Goal: Information Seeking & Learning: Learn about a topic

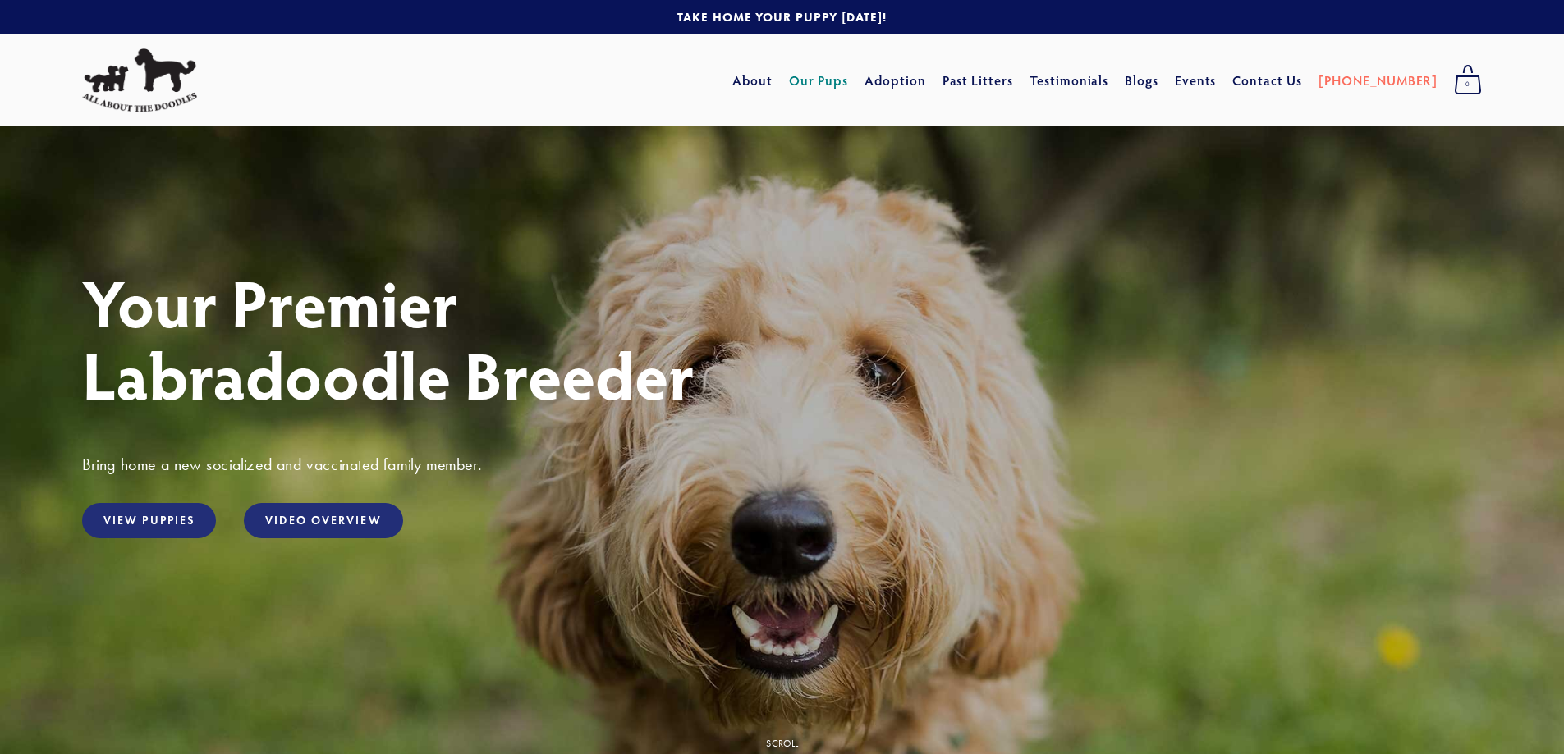
click at [849, 81] on link "Our Pups" at bounding box center [819, 81] width 60 height 30
click at [924, 78] on link "Adoption" at bounding box center [895, 81] width 62 height 30
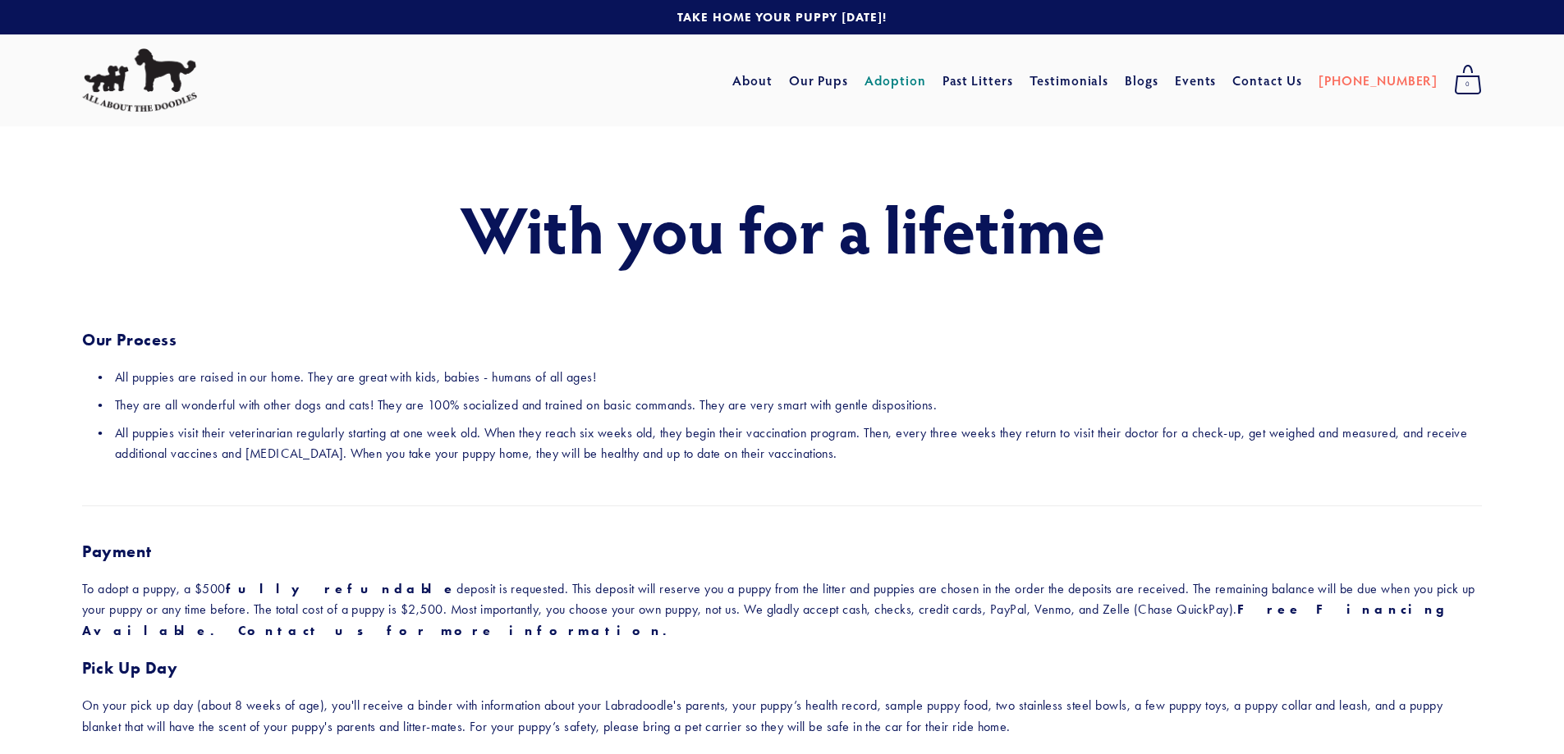
click at [926, 82] on link "Adoption" at bounding box center [895, 81] width 62 height 30
click at [772, 76] on link "About" at bounding box center [752, 81] width 40 height 30
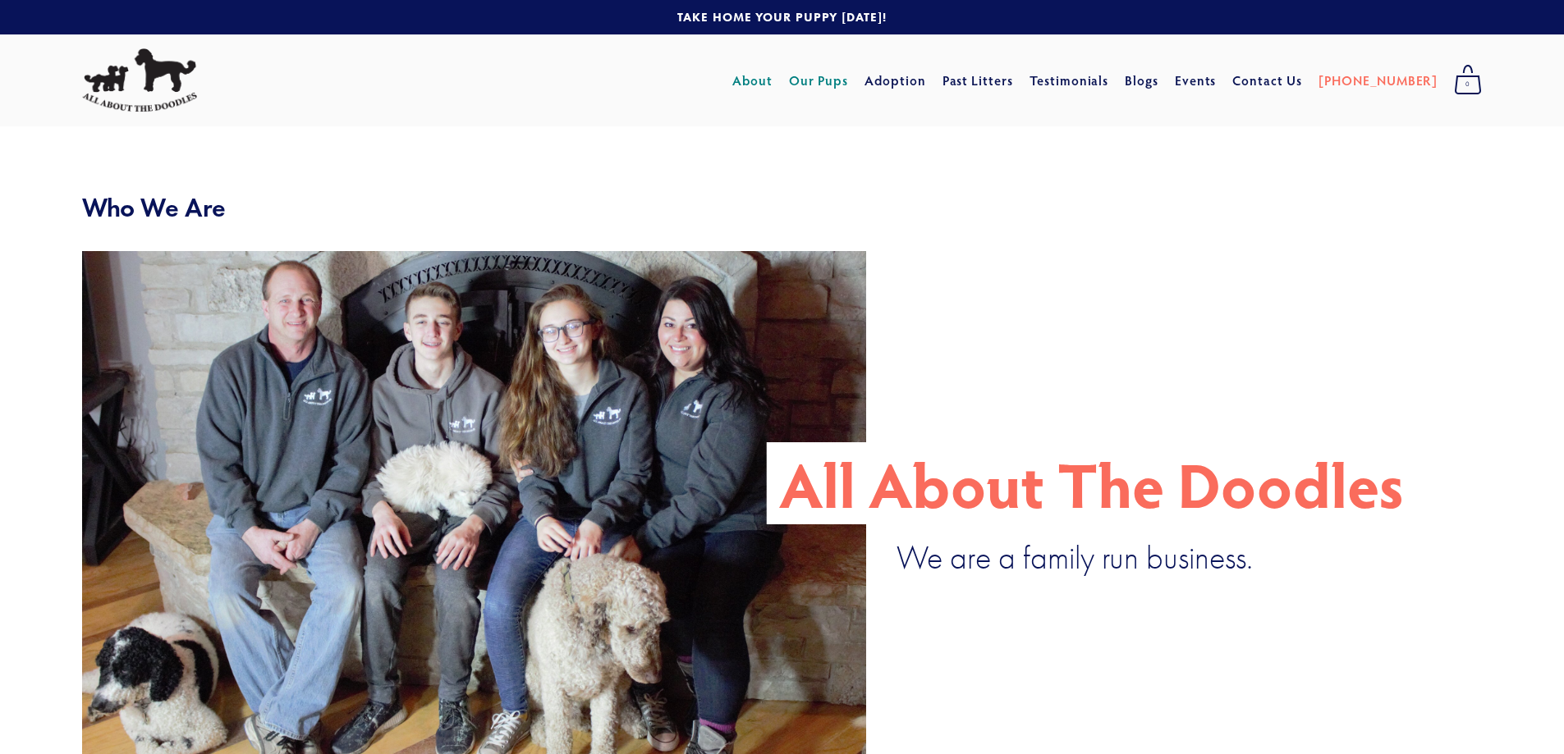
click at [849, 81] on link "Our Pups" at bounding box center [819, 81] width 60 height 30
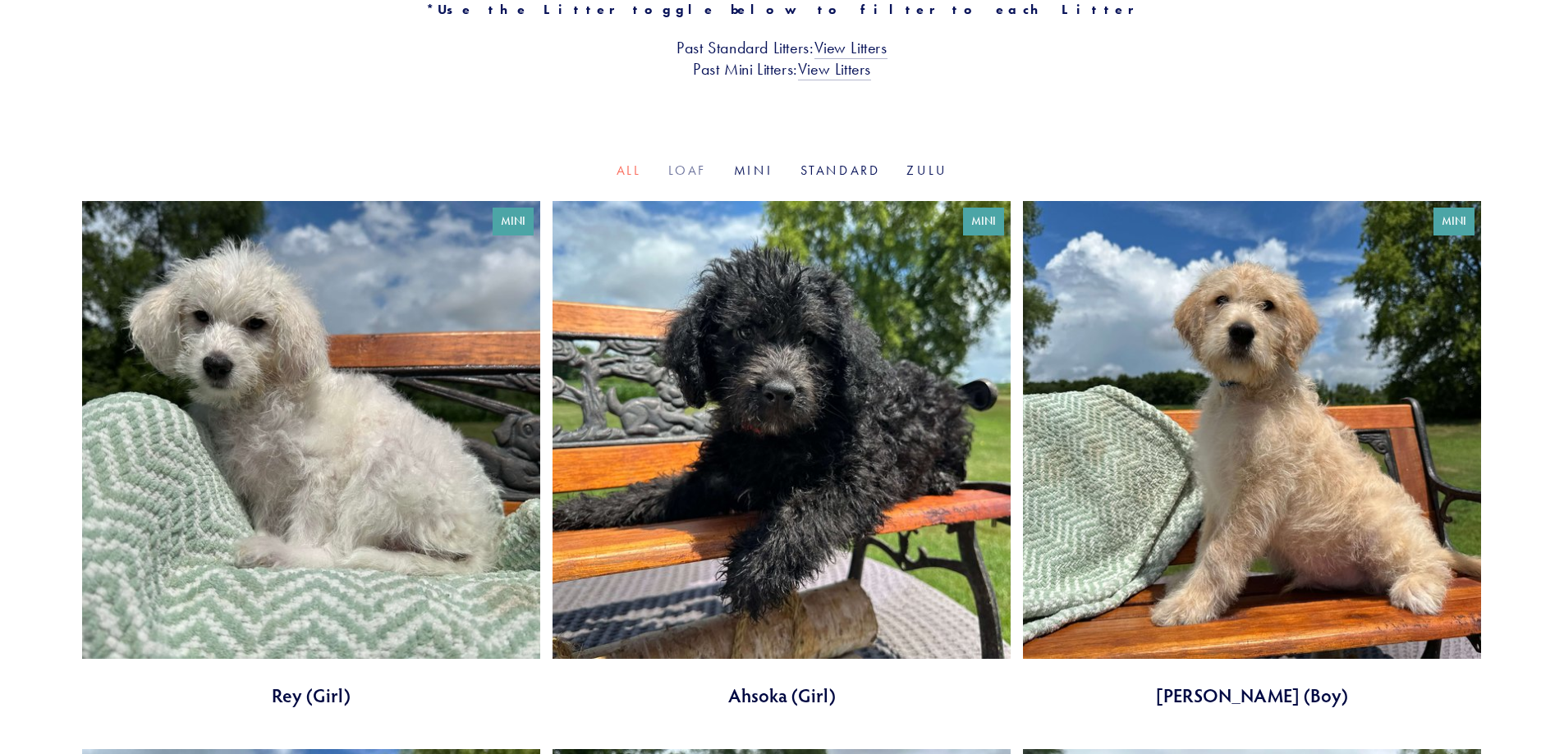
scroll to position [328, 0]
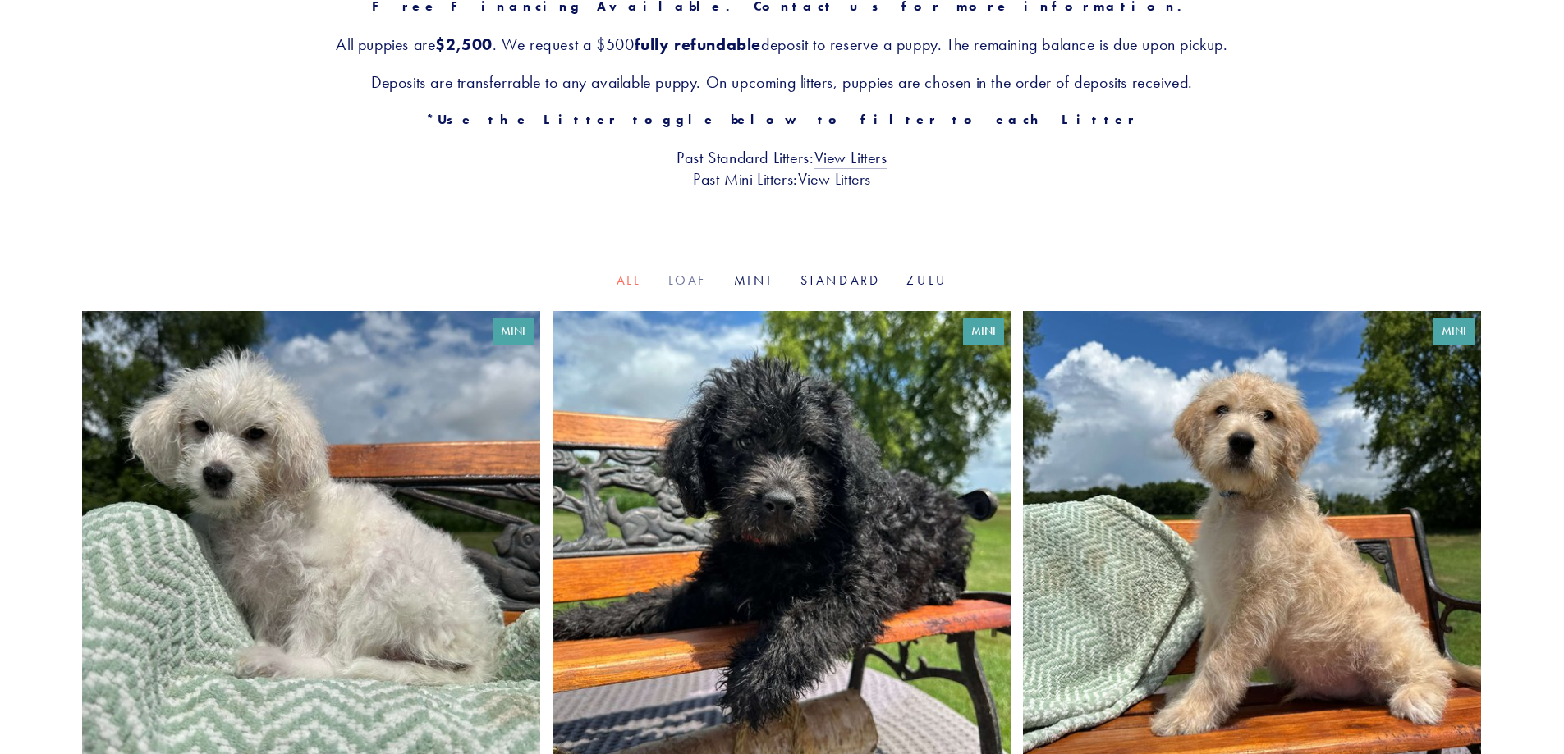
click at [694, 282] on link "Loaf" at bounding box center [687, 281] width 39 height 16
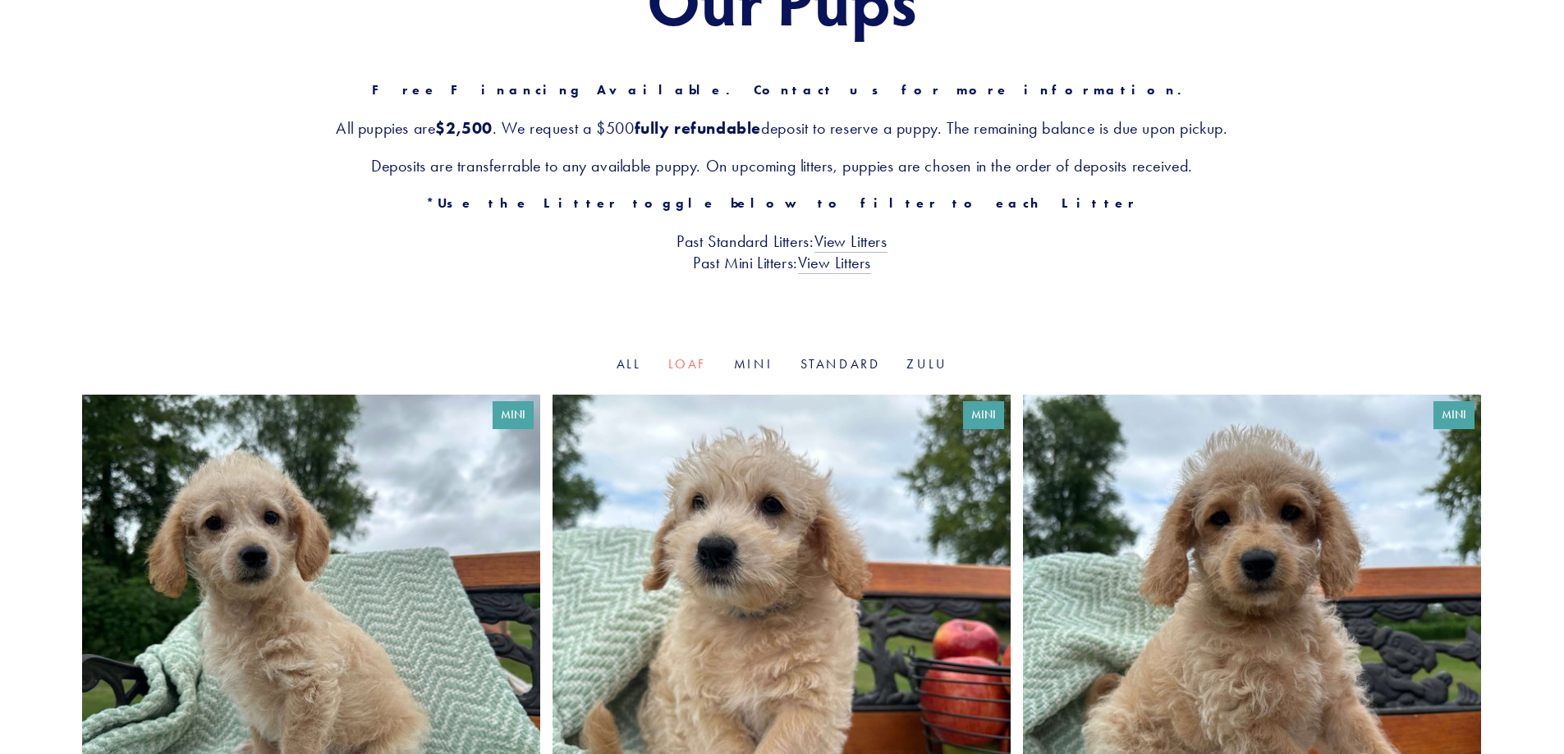
scroll to position [246, 0]
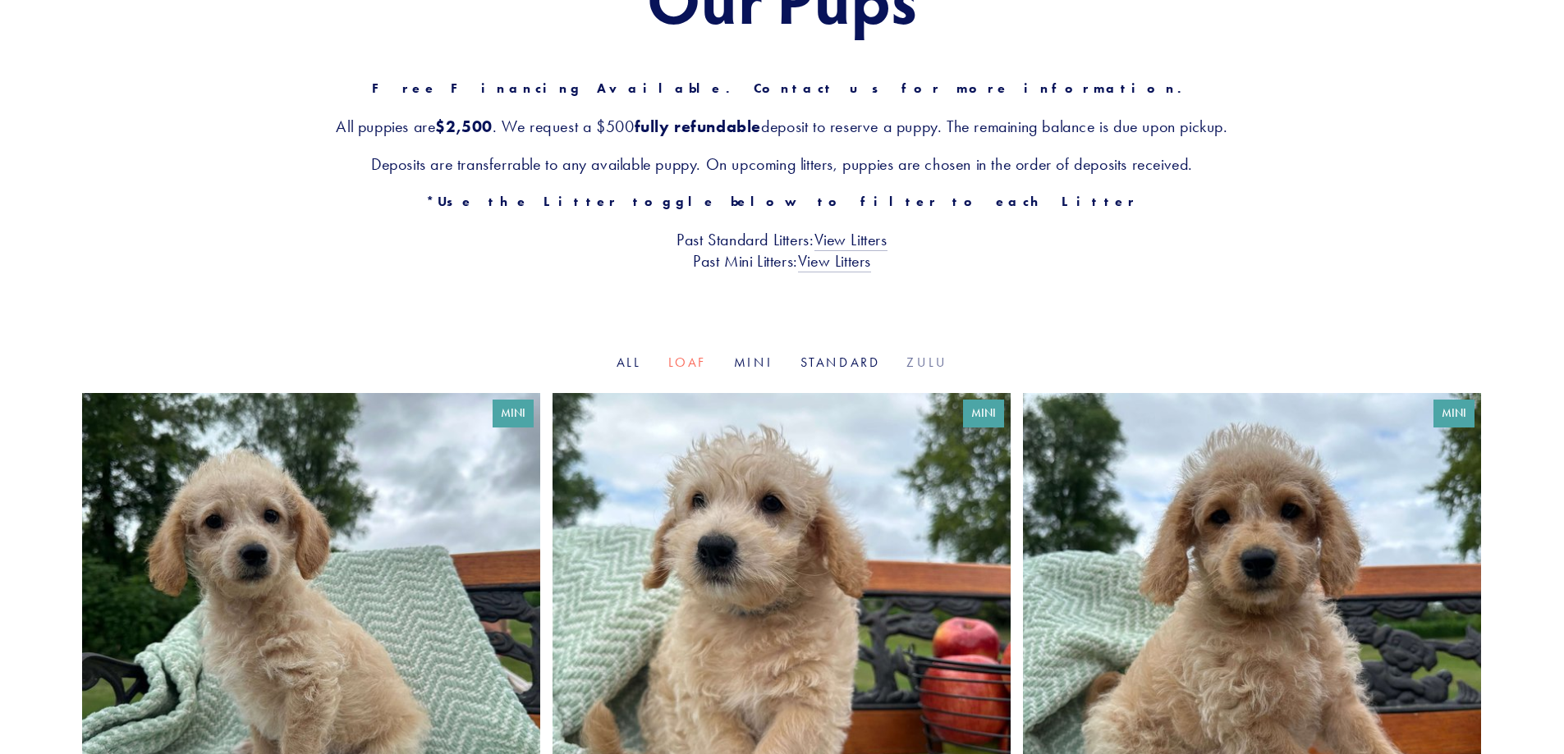
click at [929, 364] on link "Zulu" at bounding box center [926, 363] width 41 height 16
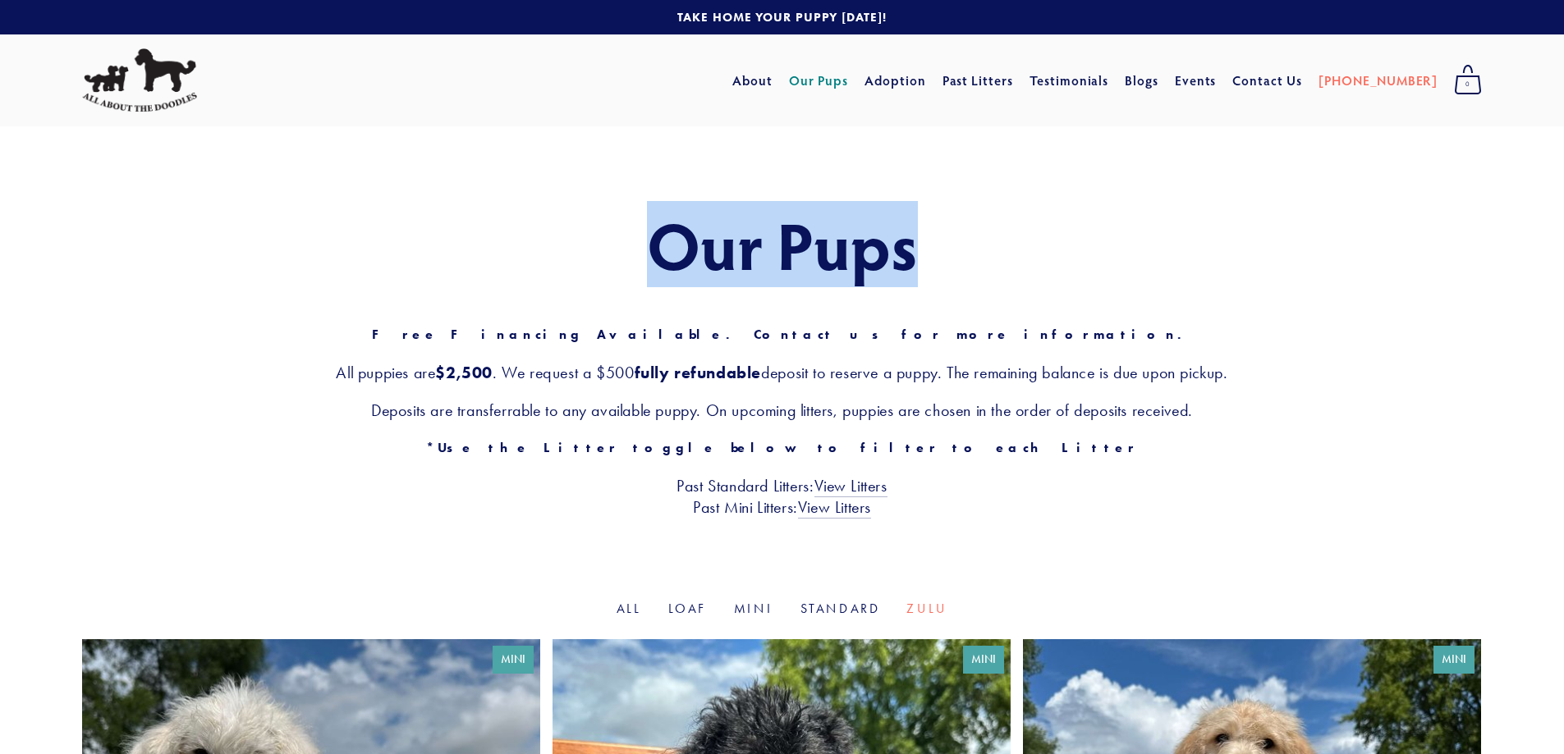
drag, startPoint x: 662, startPoint y: 236, endPoint x: 908, endPoint y: 241, distance: 245.5
click at [908, 241] on h1 "Our Pups" at bounding box center [782, 245] width 1400 height 72
click at [1010, 117] on link "Standard" at bounding box center [976, 119] width 68 height 23
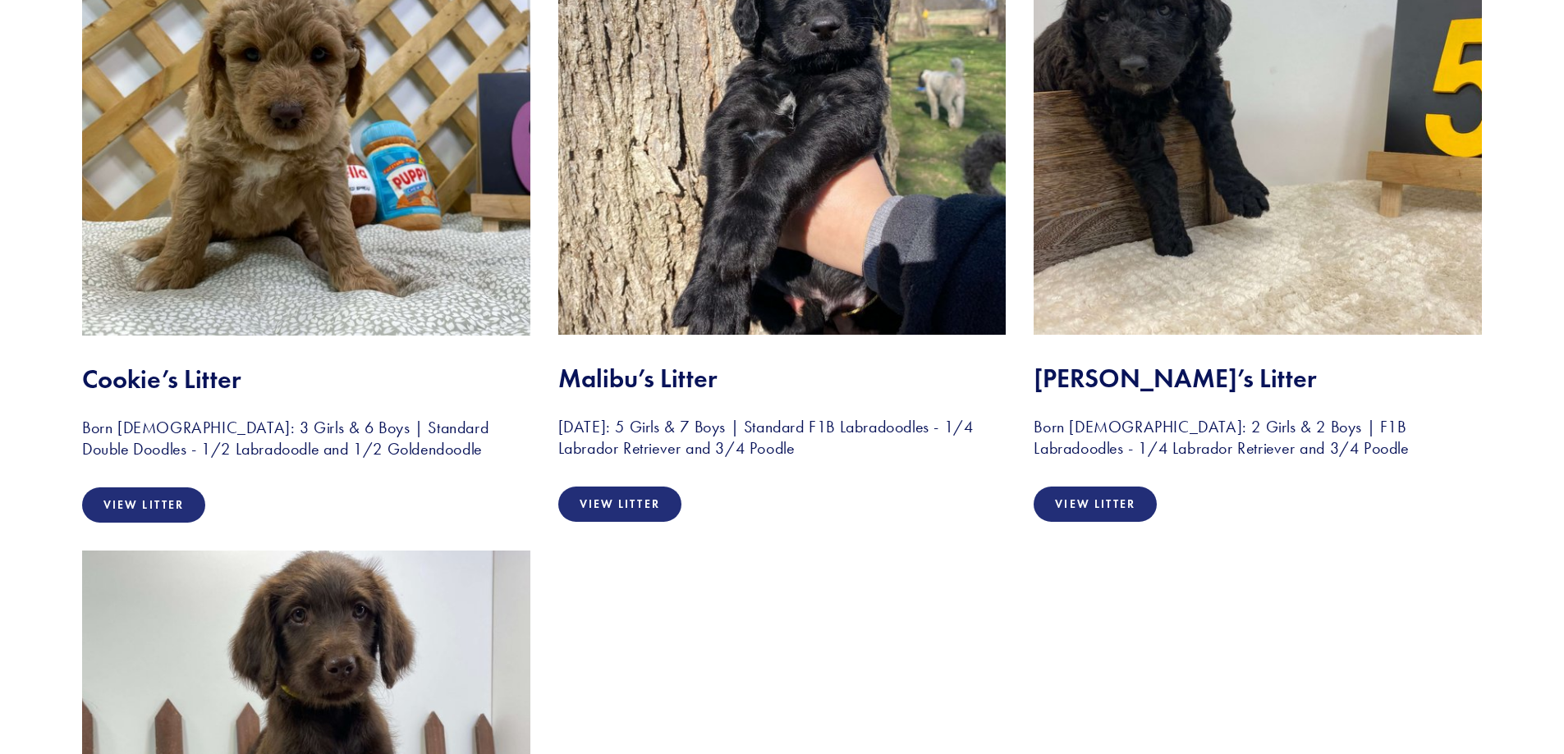
scroll to position [3858, 0]
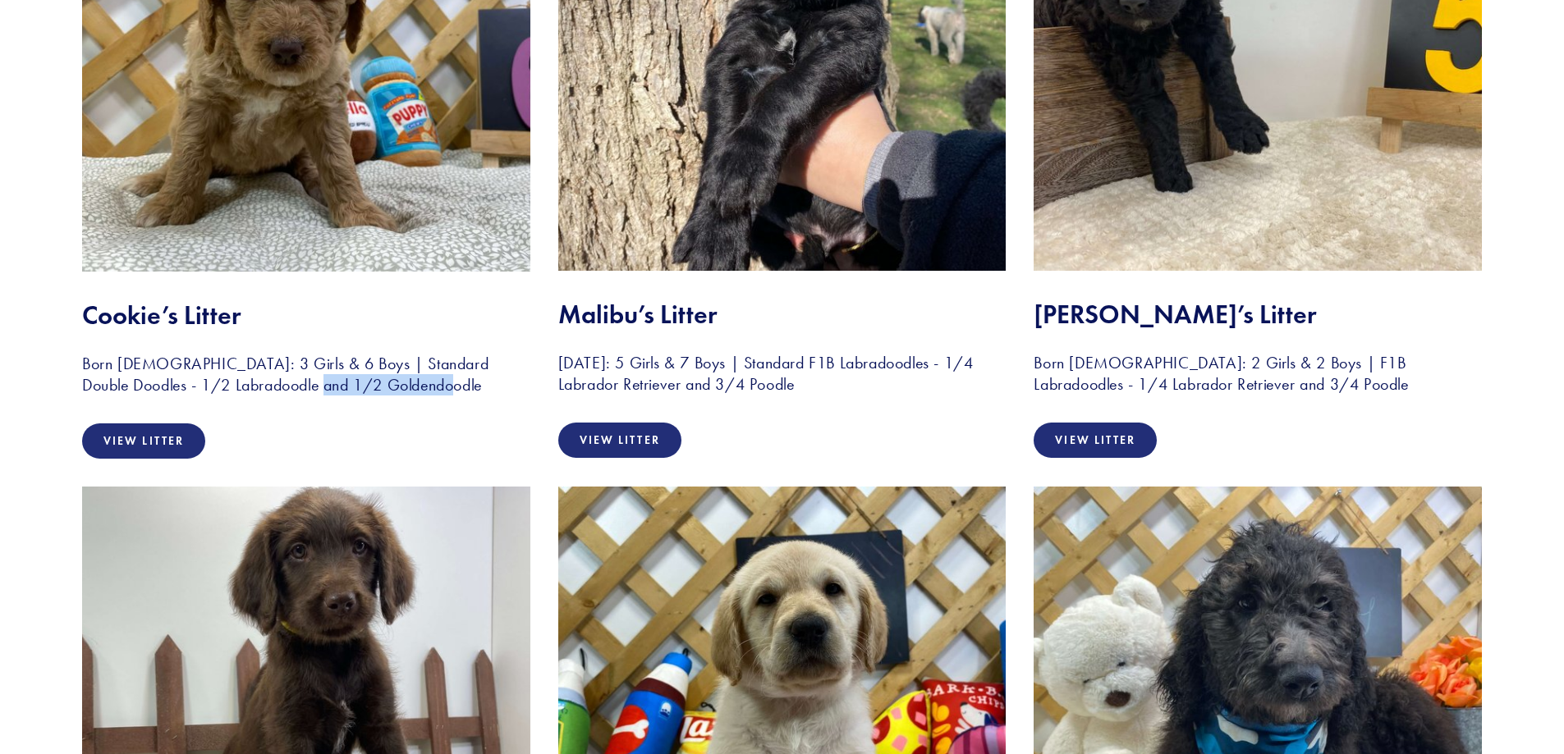
drag, startPoint x: 449, startPoint y: 385, endPoint x: 312, endPoint y: 388, distance: 137.1
click at [312, 389] on h3 "Born [DEMOGRAPHIC_DATA]: 3 Girls & 6 Boys | Standard Double Doodles - 1/2 Labra…" at bounding box center [306, 374] width 448 height 43
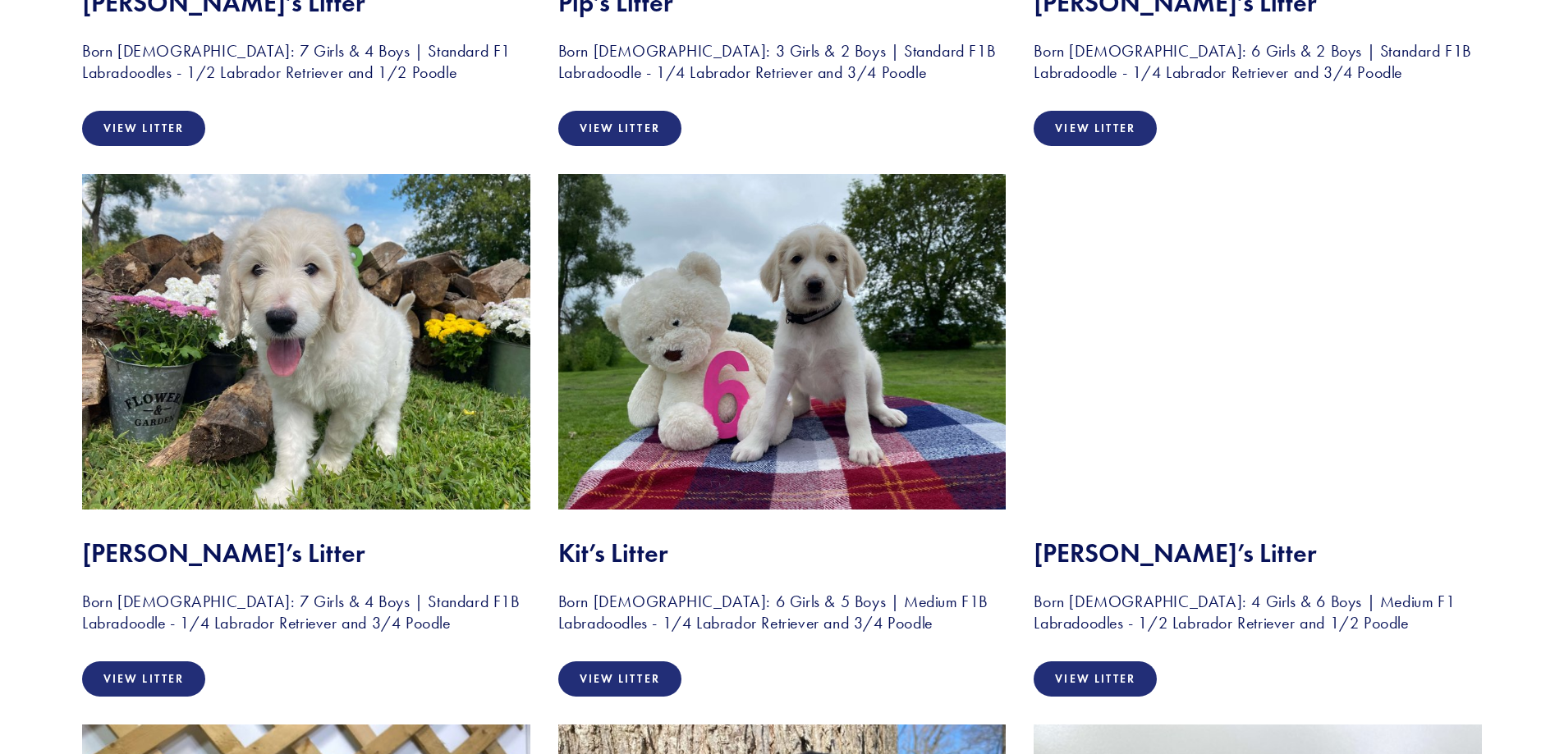
scroll to position [2941, 0]
